Goal: Find specific page/section: Find specific page/section

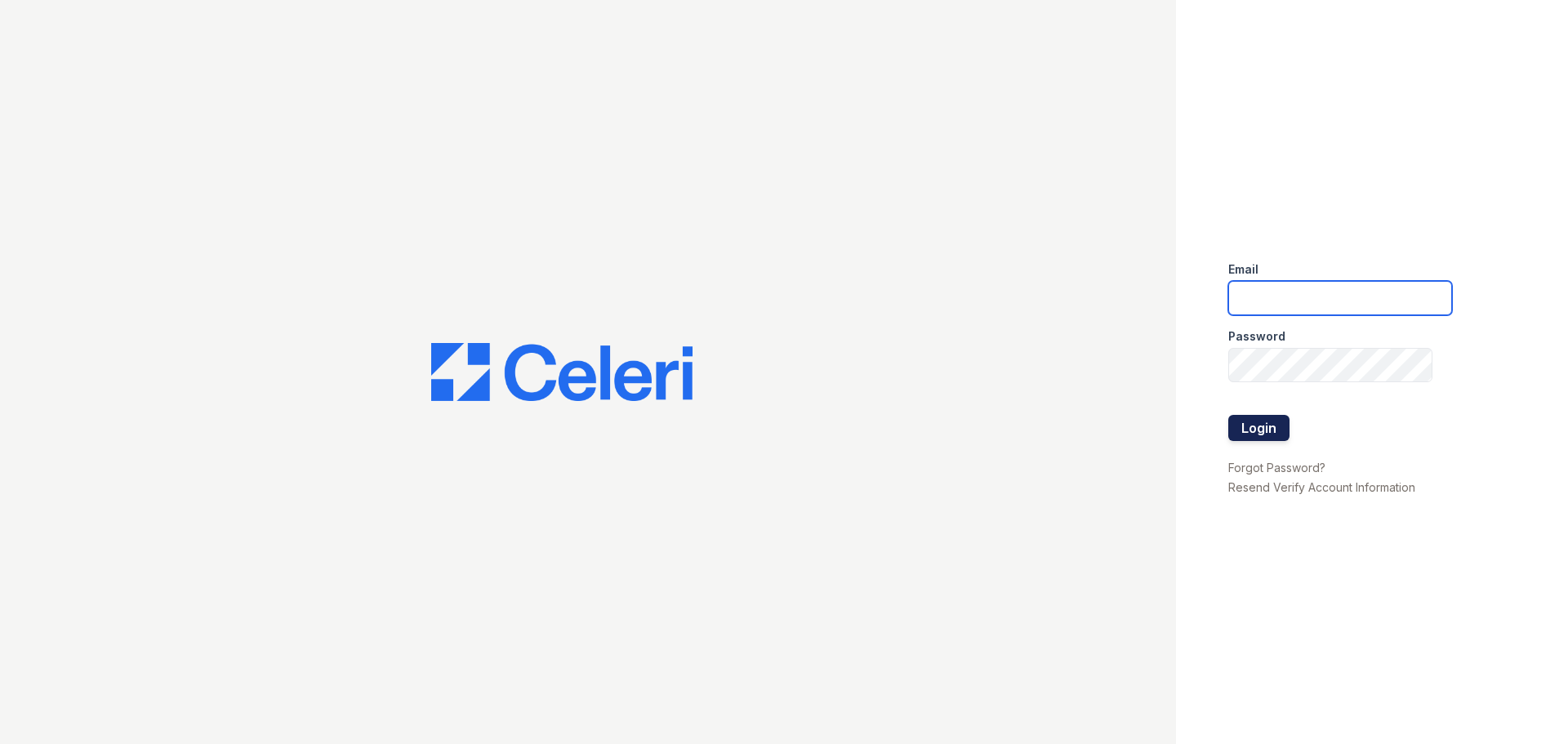
type input "loginnoreply@cafmanagement.com"
click at [1262, 433] on button "Login" at bounding box center [1259, 428] width 61 height 26
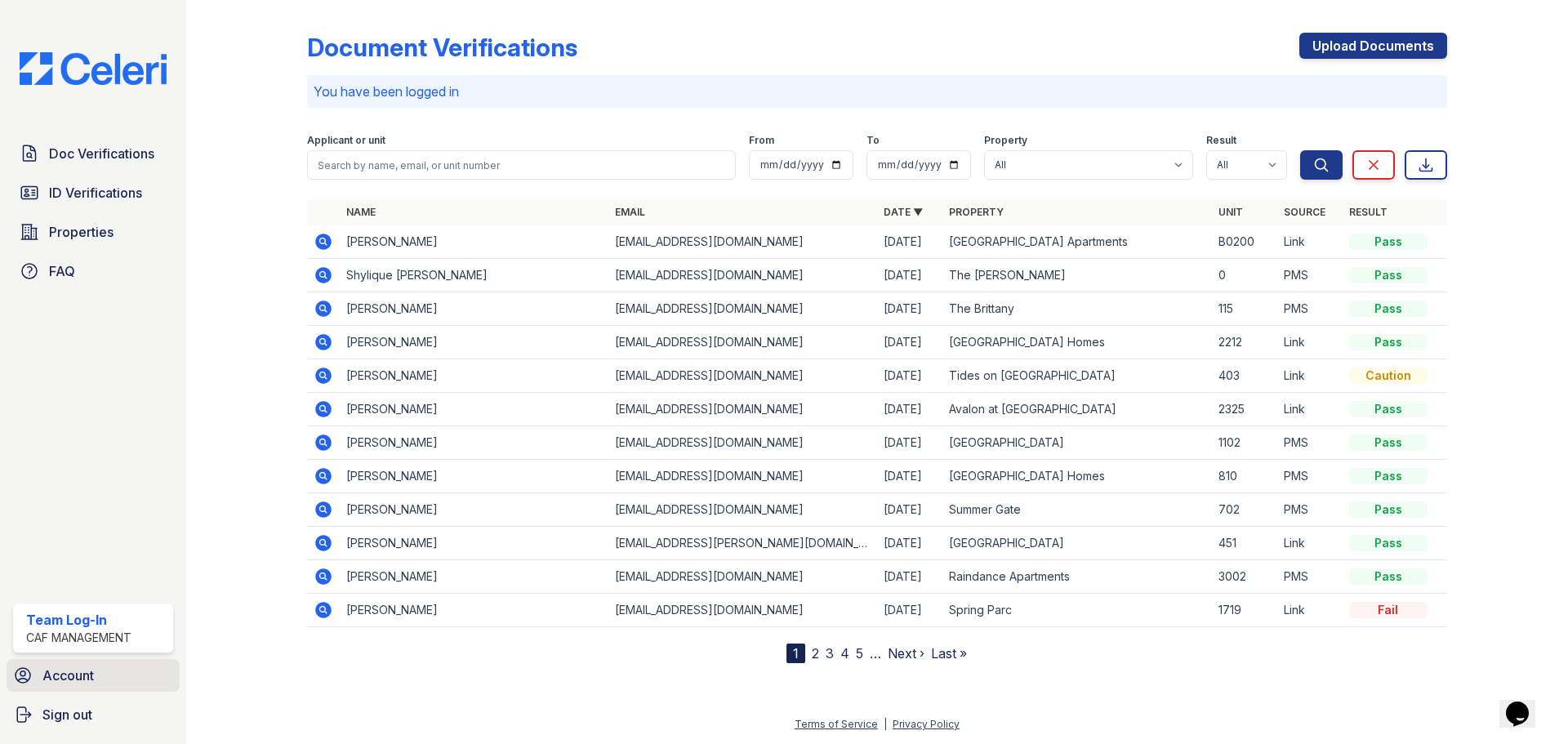
click at [86, 685] on span "Account" at bounding box center [68, 676] width 52 height 19
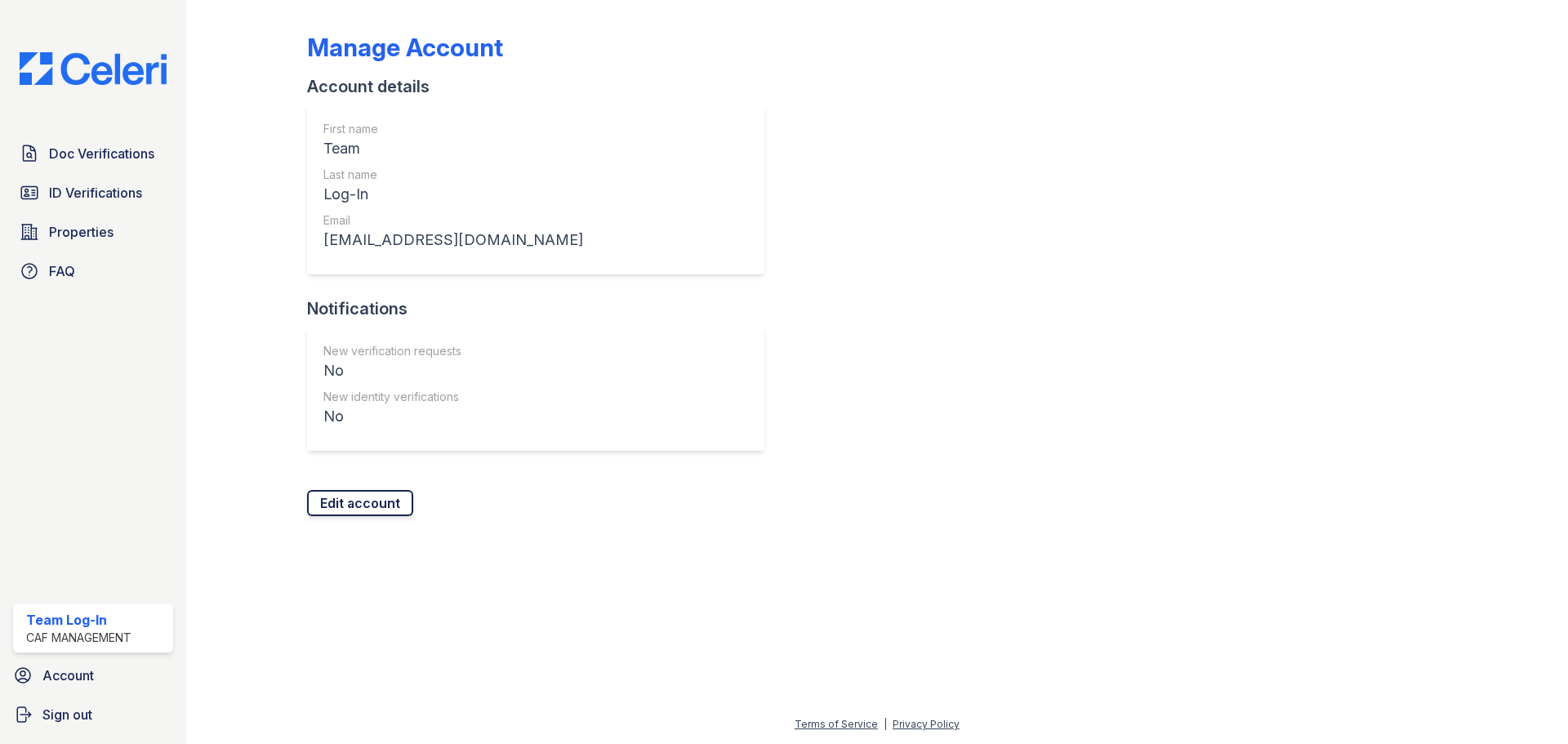
click at [401, 512] on link "Edit account" at bounding box center [359, 504] width 106 height 26
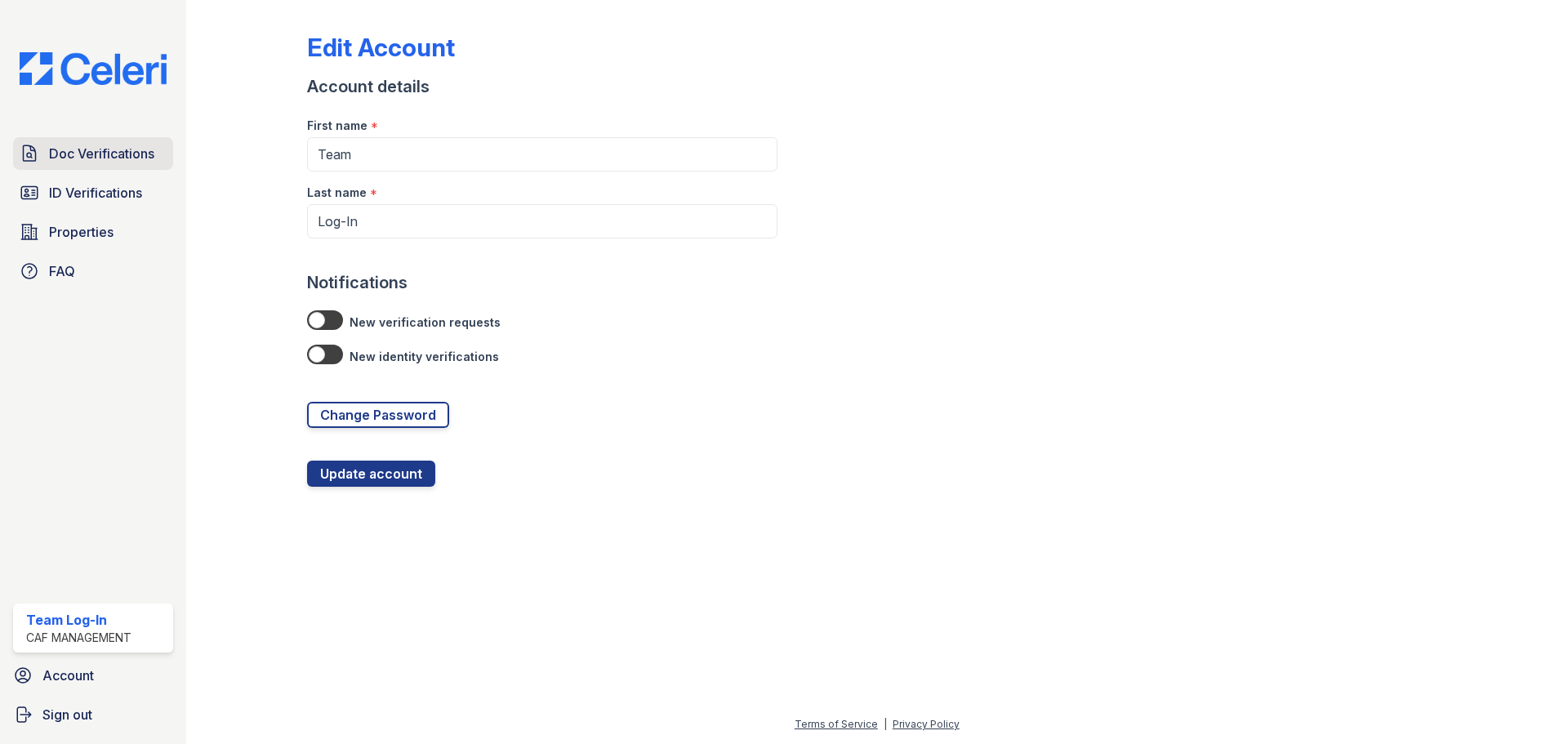
click at [87, 157] on span "Doc Verifications" at bounding box center [101, 153] width 106 height 19
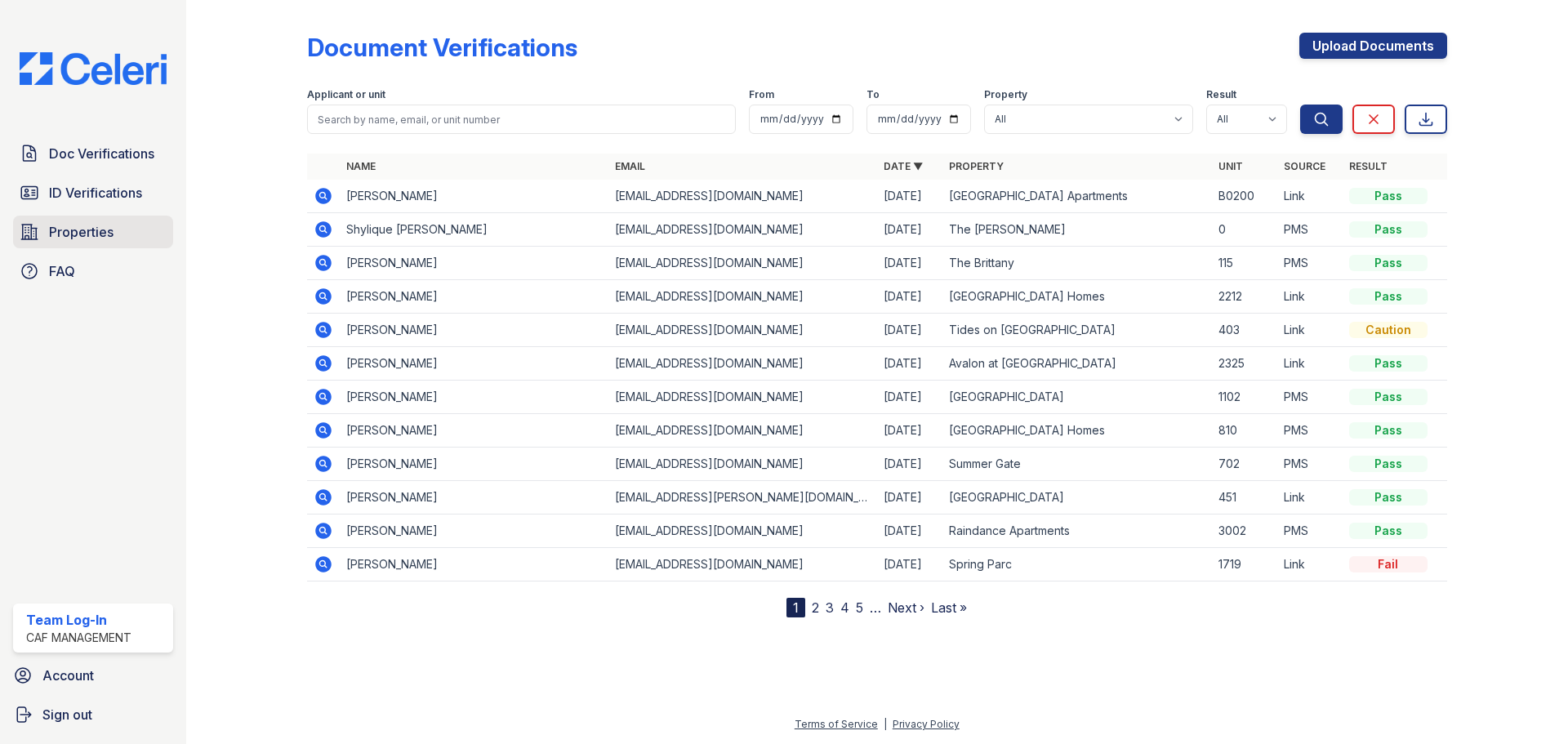
click at [73, 241] on span "Properties" at bounding box center [81, 232] width 65 height 19
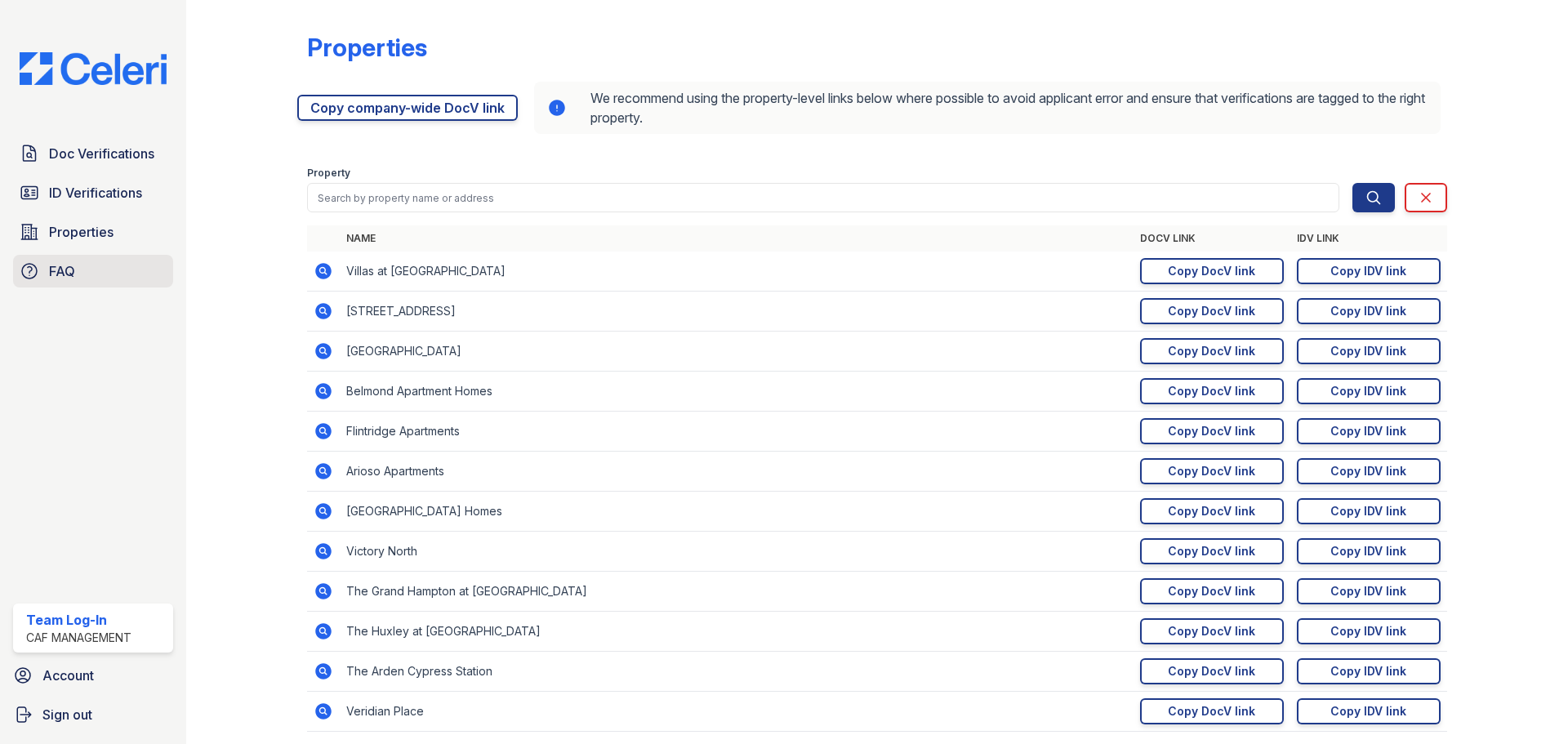
click at [66, 269] on span "FAQ" at bounding box center [62, 271] width 26 height 19
click at [87, 640] on div "CAF Management" at bounding box center [79, 638] width 106 height 17
click at [81, 622] on div "Team Log-In" at bounding box center [79, 620] width 106 height 19
click at [108, 144] on span "Doc Verifications" at bounding box center [101, 153] width 106 height 19
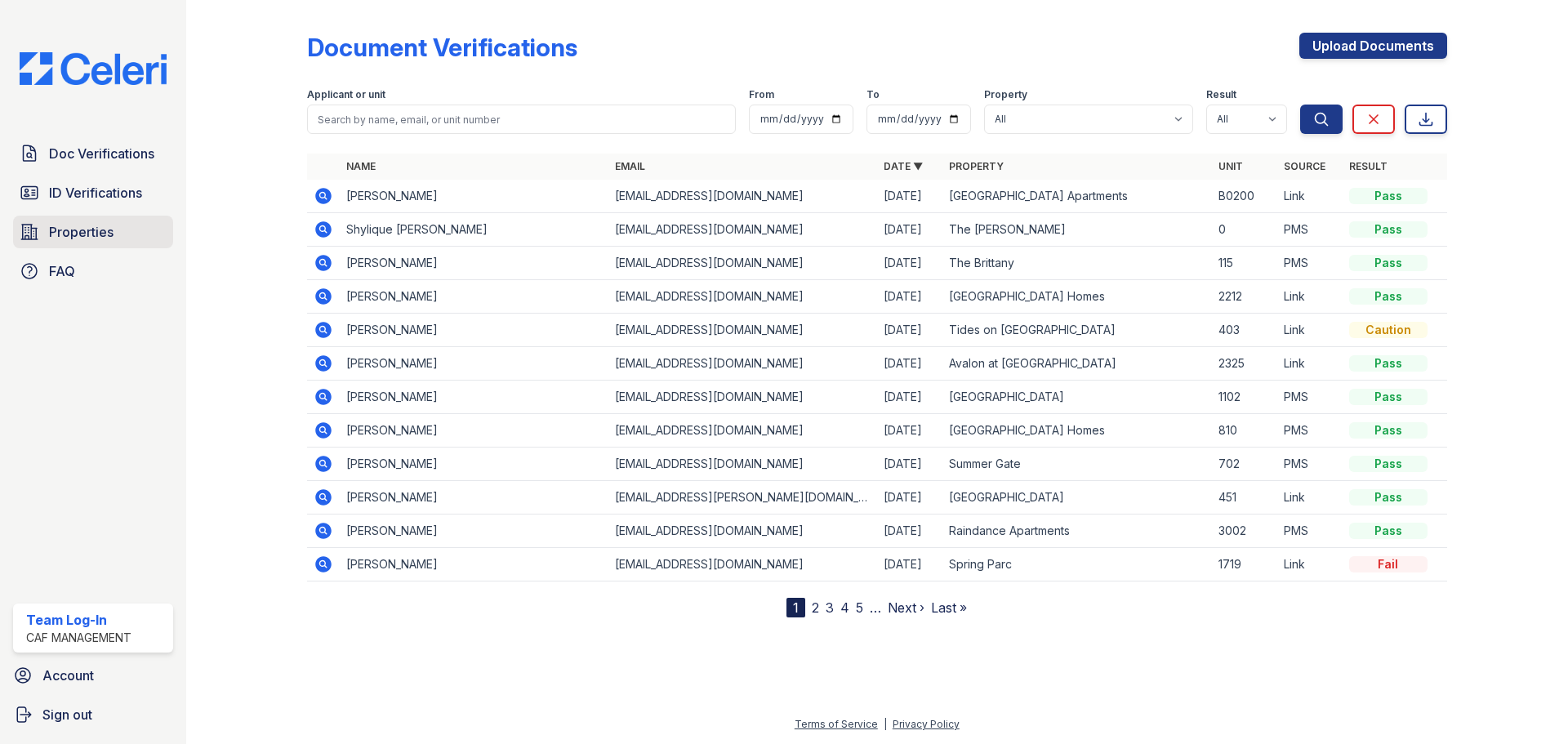
click at [93, 235] on span "Properties" at bounding box center [81, 232] width 65 height 19
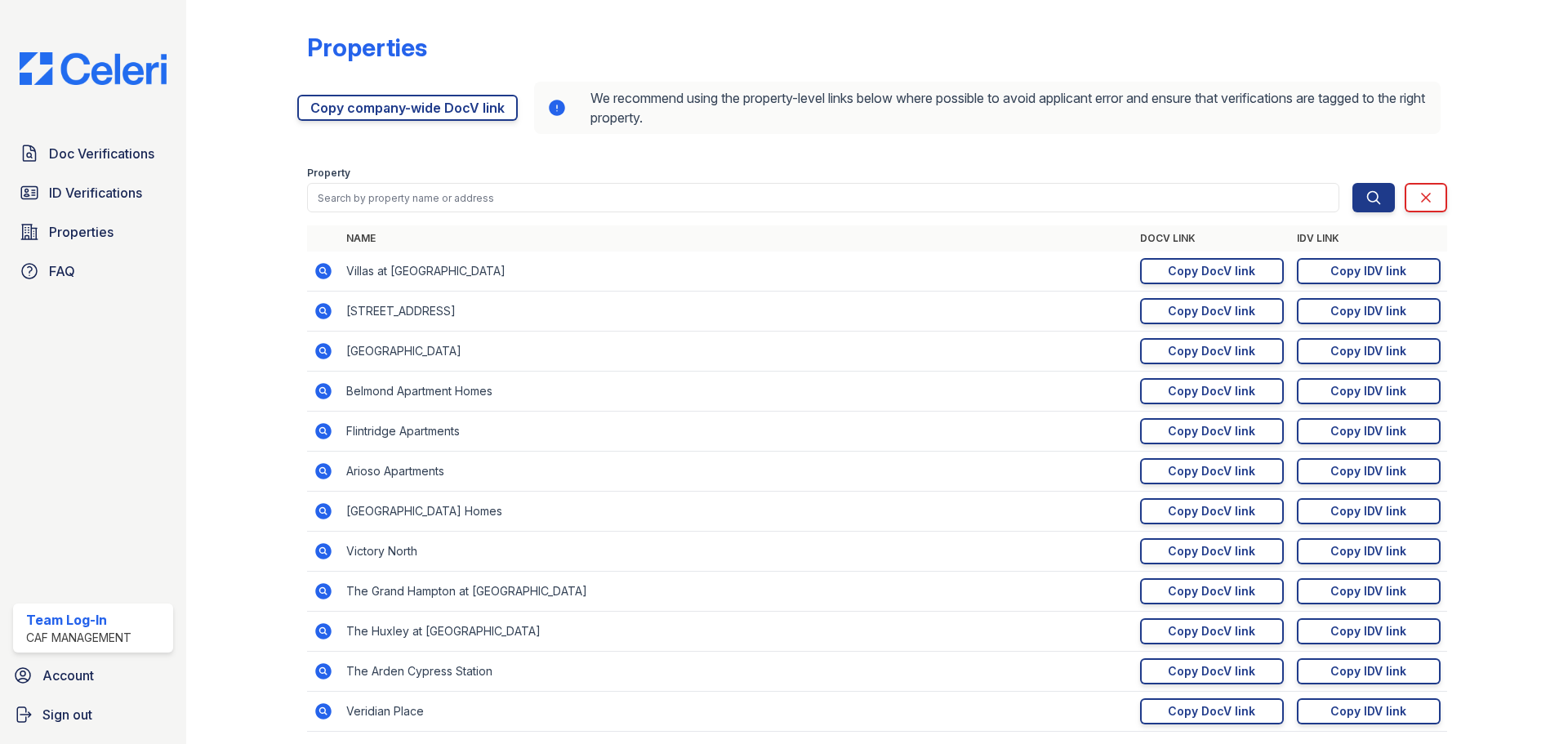
click at [323, 268] on icon at bounding box center [323, 271] width 19 height 19
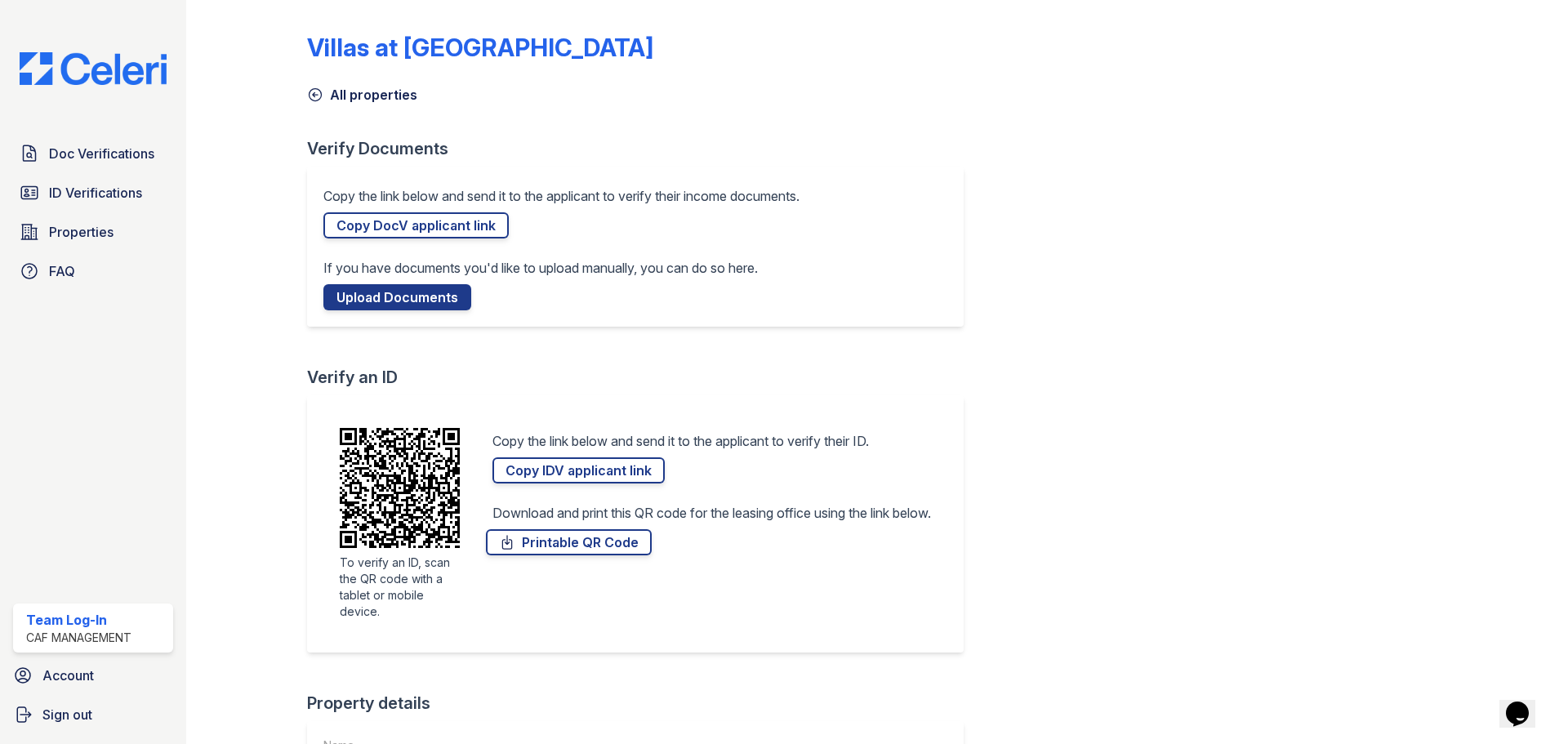
click at [311, 94] on icon at bounding box center [315, 94] width 17 height 17
